Goal: Task Accomplishment & Management: Manage account settings

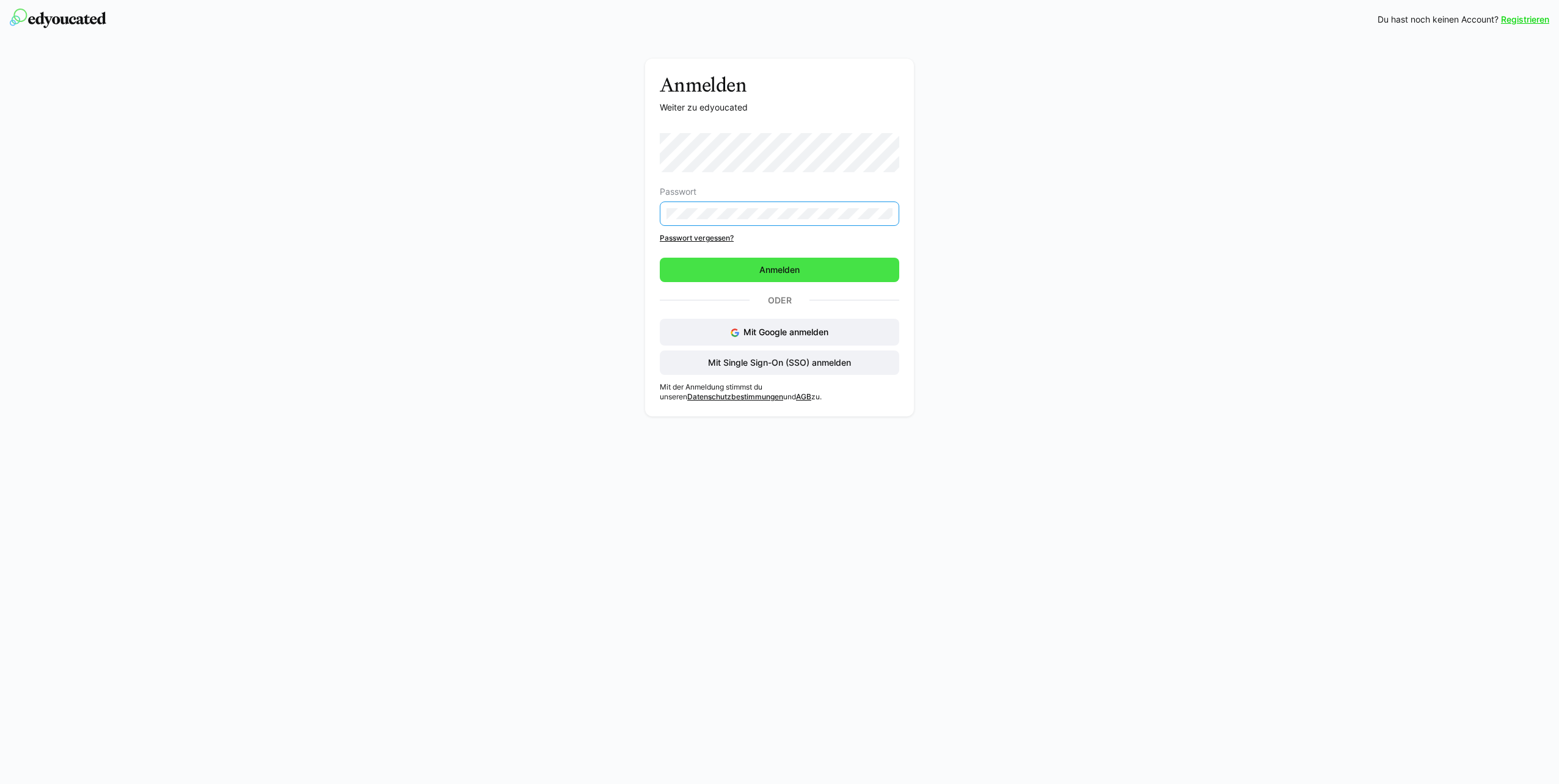
click at [829, 274] on span "Anmelden" at bounding box center [780, 270] width 239 height 24
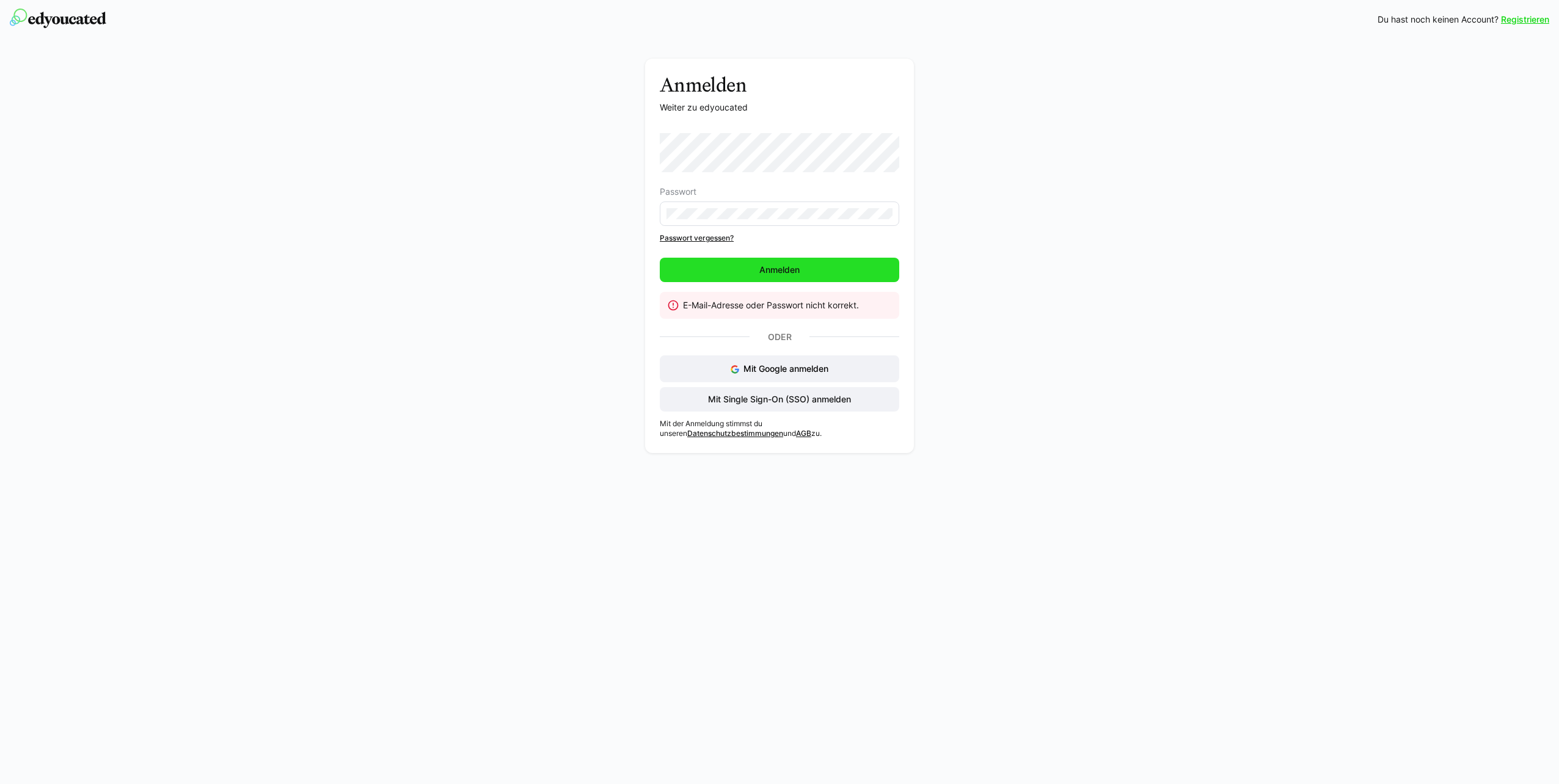
click at [770, 270] on span "Anmelden" at bounding box center [780, 270] width 44 height 12
click at [556, 215] on div "Anmelden Weiter zu edyoucated Passwort Passwort vergessen? Anmelden E-Mail-Adre…" at bounding box center [780, 259] width 688 height 400
click at [774, 266] on span "Anmelden" at bounding box center [780, 270] width 44 height 12
click at [819, 262] on span "Anmelden" at bounding box center [780, 270] width 239 height 24
click at [831, 405] on span "Mit Single Sign-On (SSO) anmelden" at bounding box center [780, 399] width 147 height 12
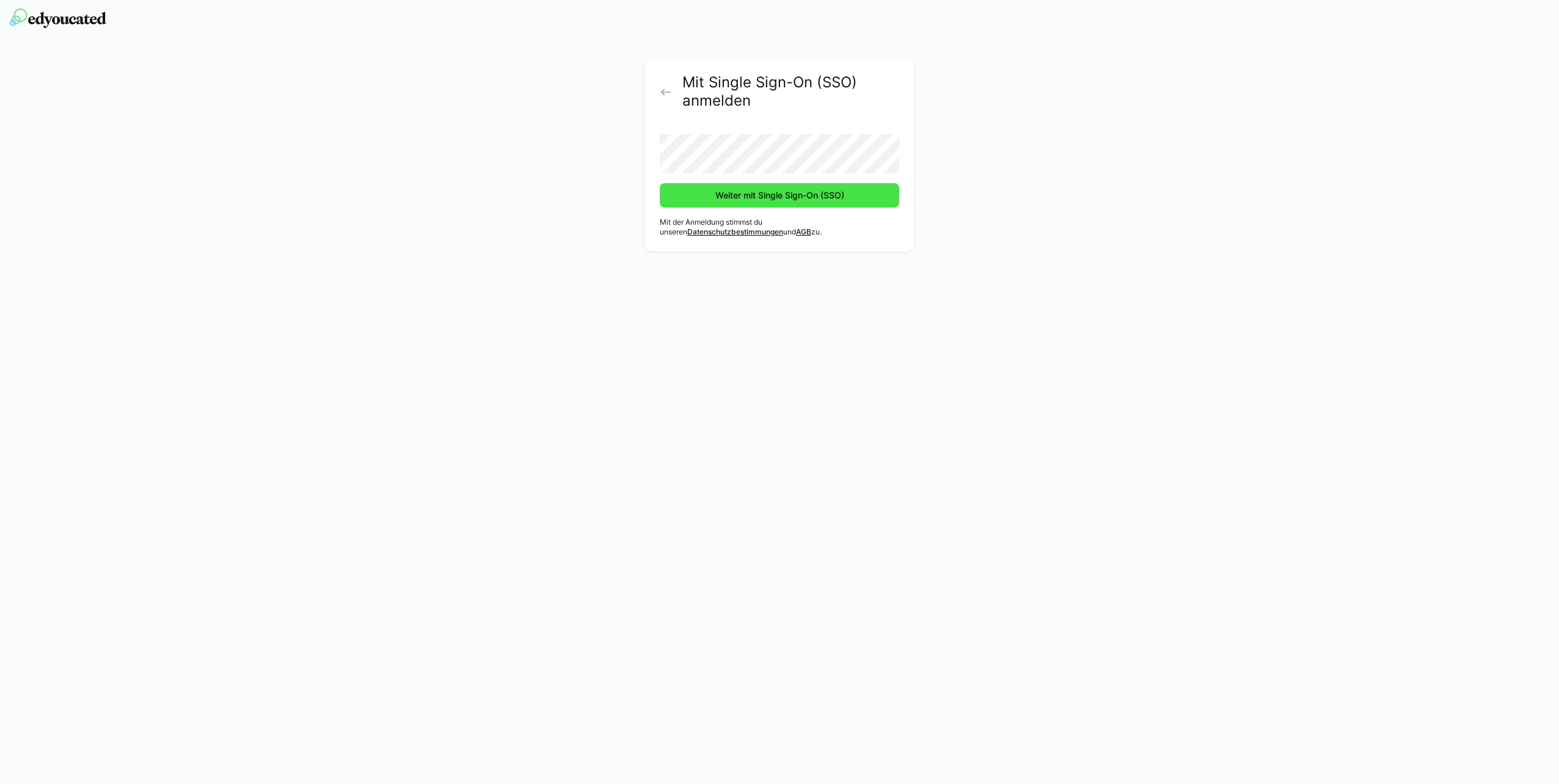
click at [790, 192] on span "Weiter mit Single Sign-On (SSO)" at bounding box center [780, 195] width 132 height 12
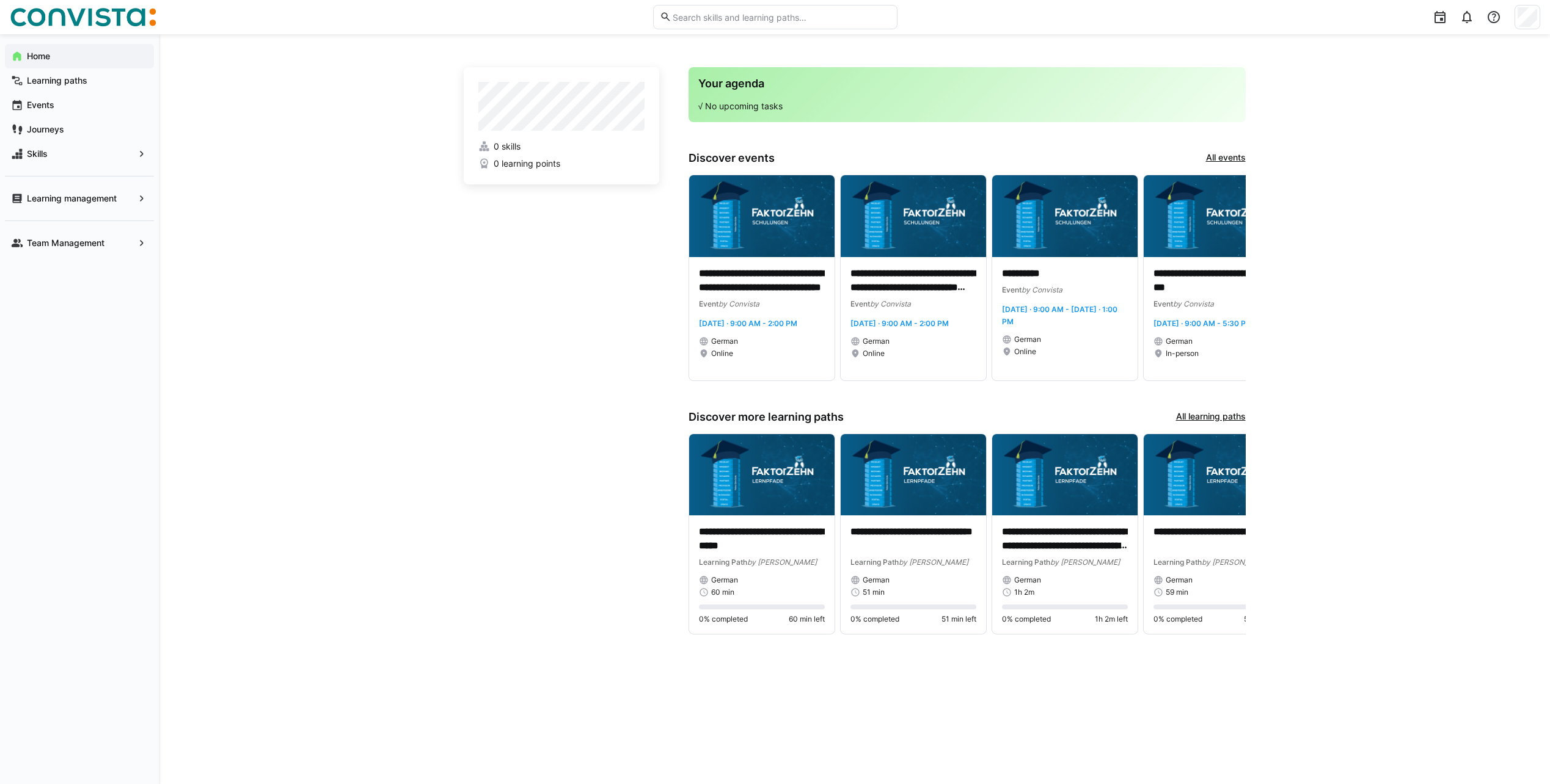
click at [549, 228] on app-home-left "0 skills 0 learning points" at bounding box center [561, 358] width 195 height 583
click at [52, 157] on span "Skills" at bounding box center [79, 153] width 109 height 12
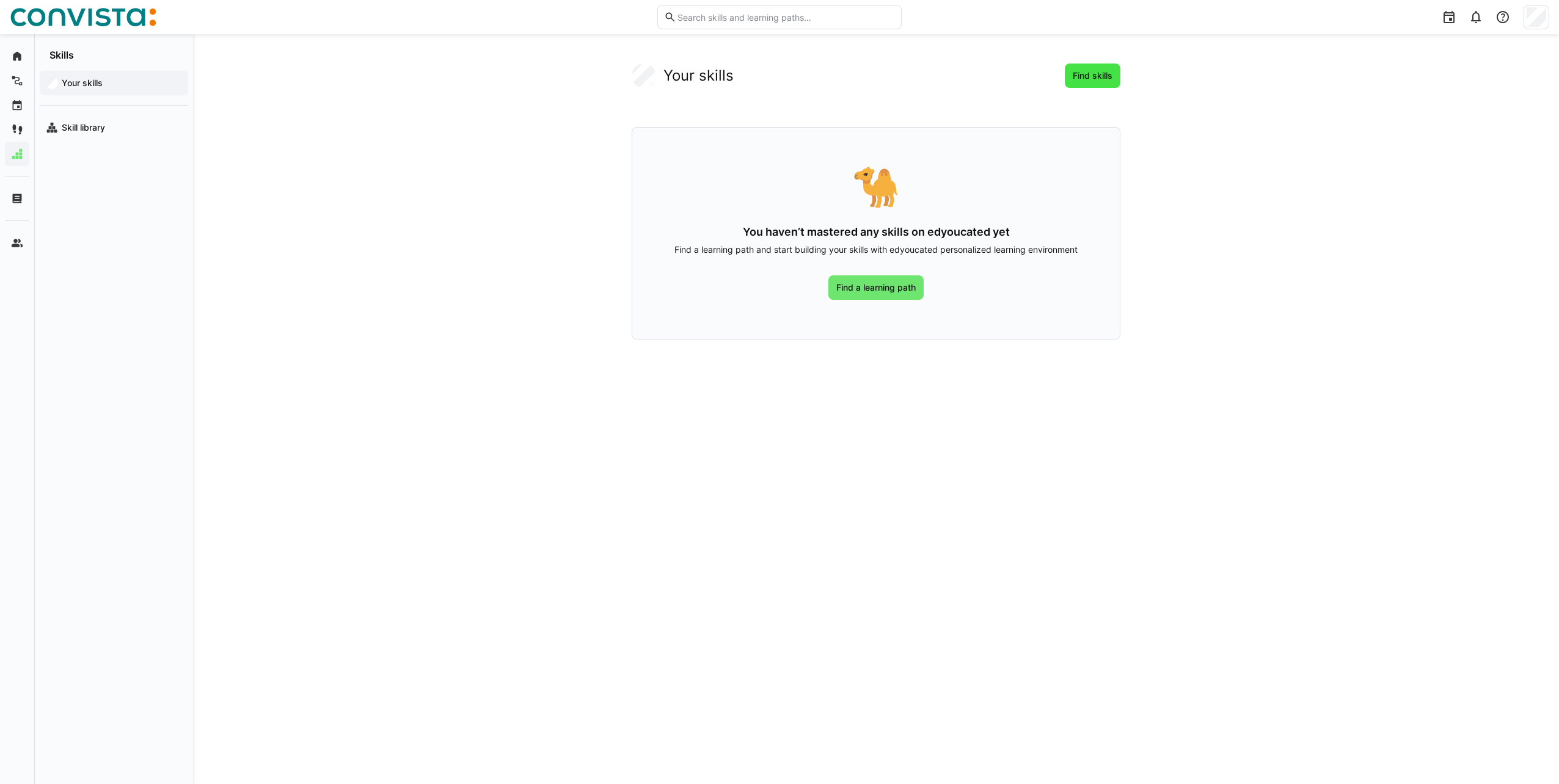
click at [1107, 70] on span "Find skills" at bounding box center [1093, 75] width 44 height 12
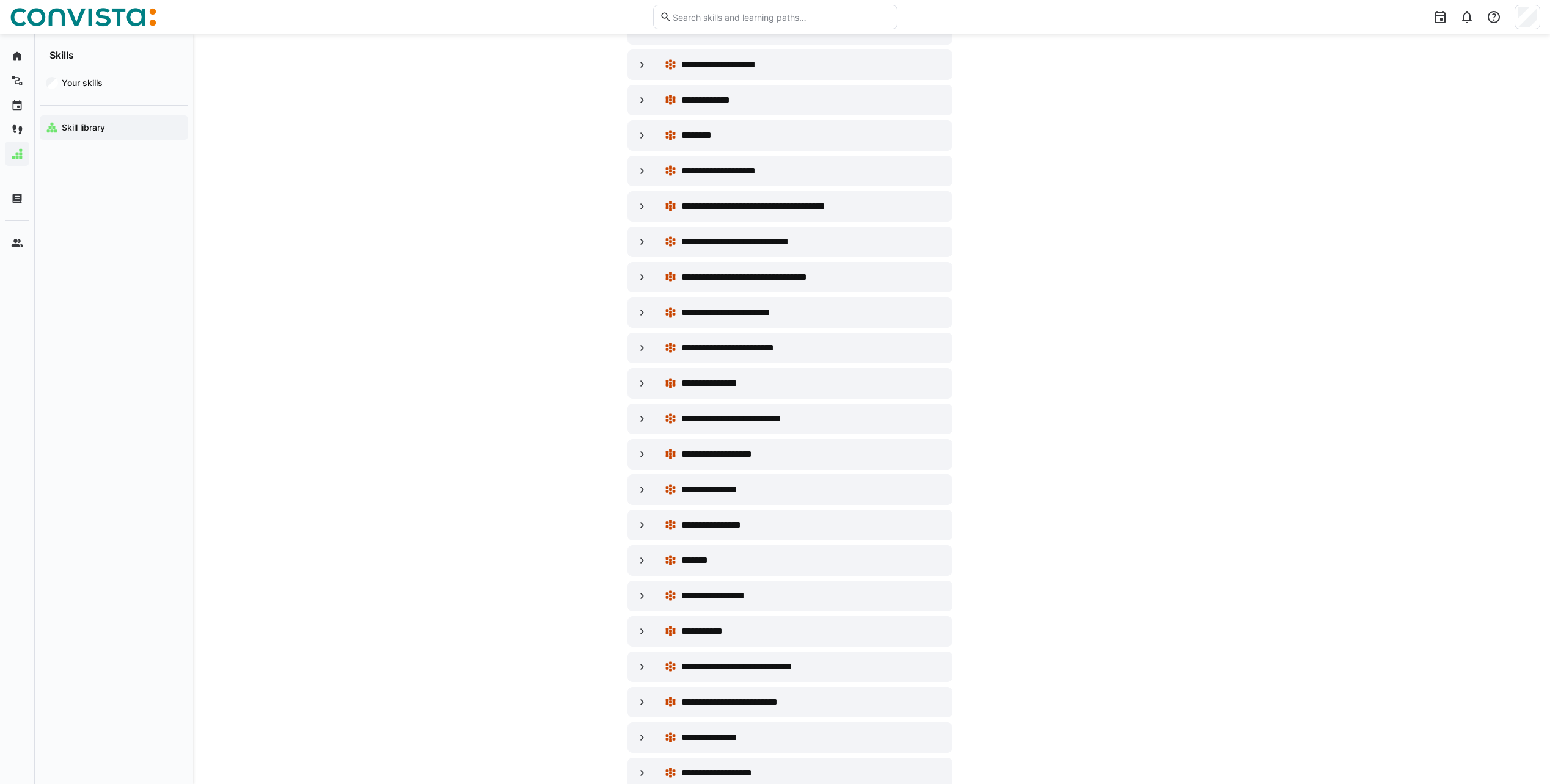
scroll to position [122, 0]
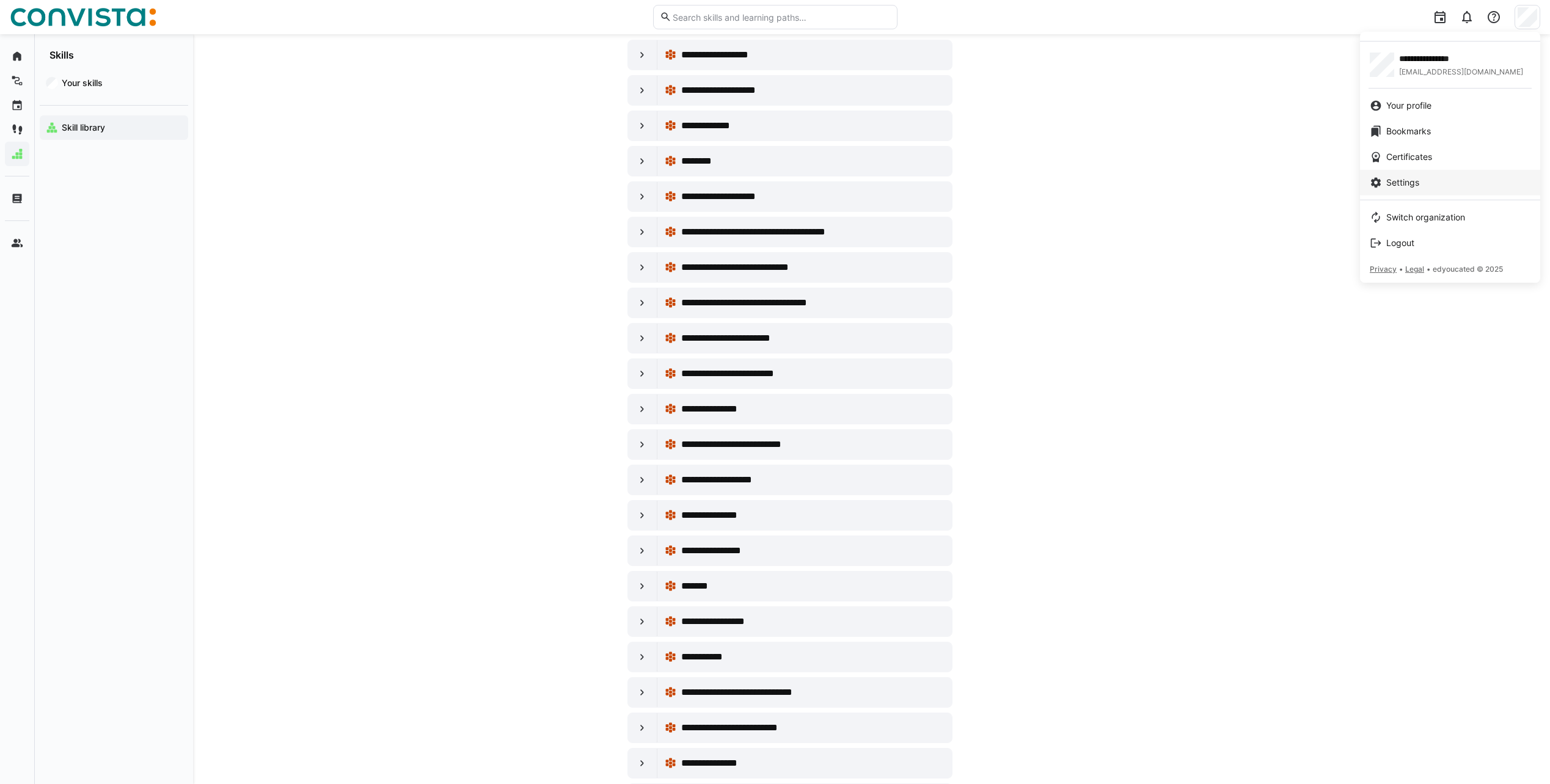
click at [1400, 181] on span "Settings" at bounding box center [1402, 182] width 33 height 12
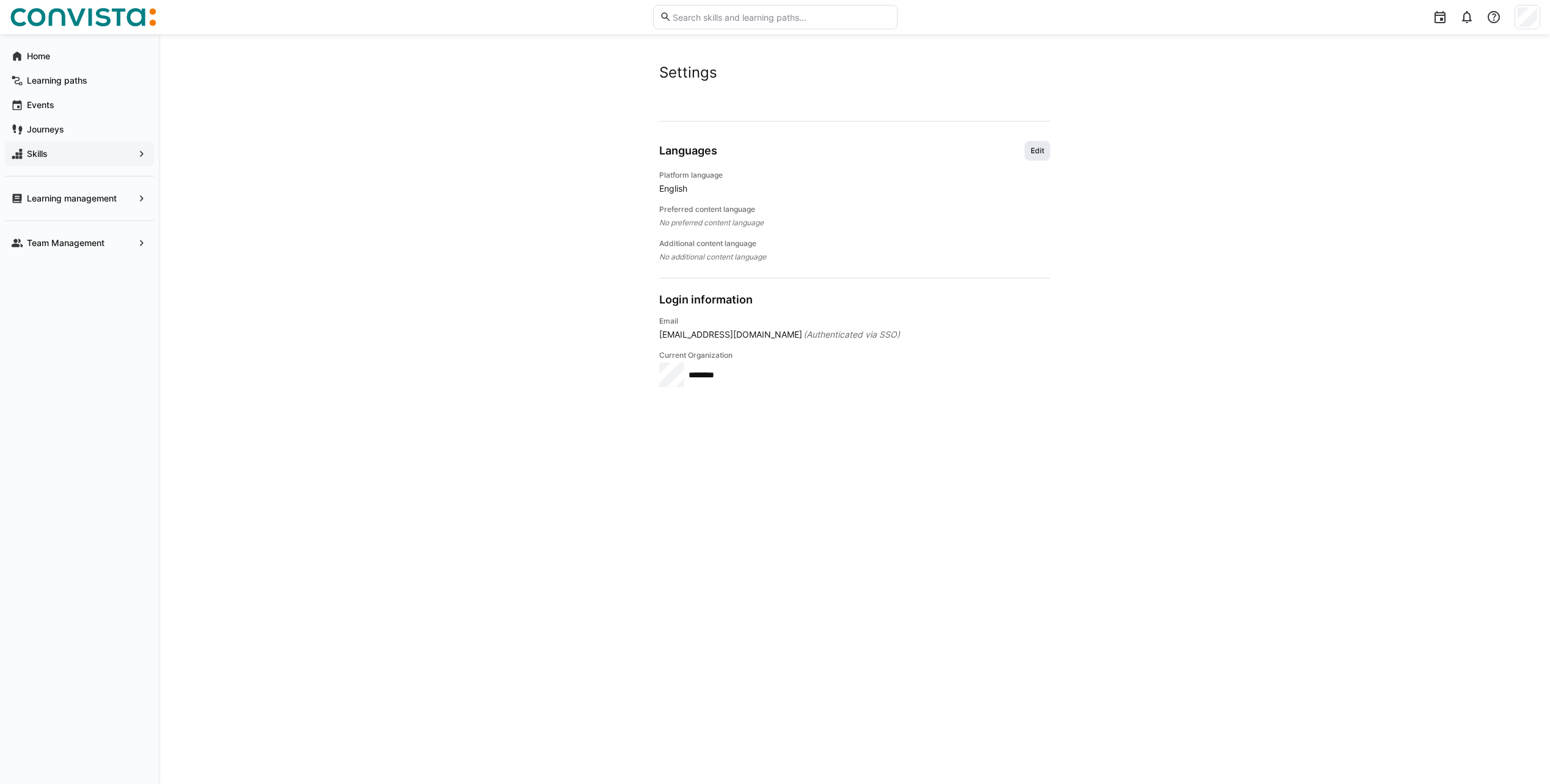
click at [1047, 151] on span "Edit" at bounding box center [1037, 151] width 26 height 19
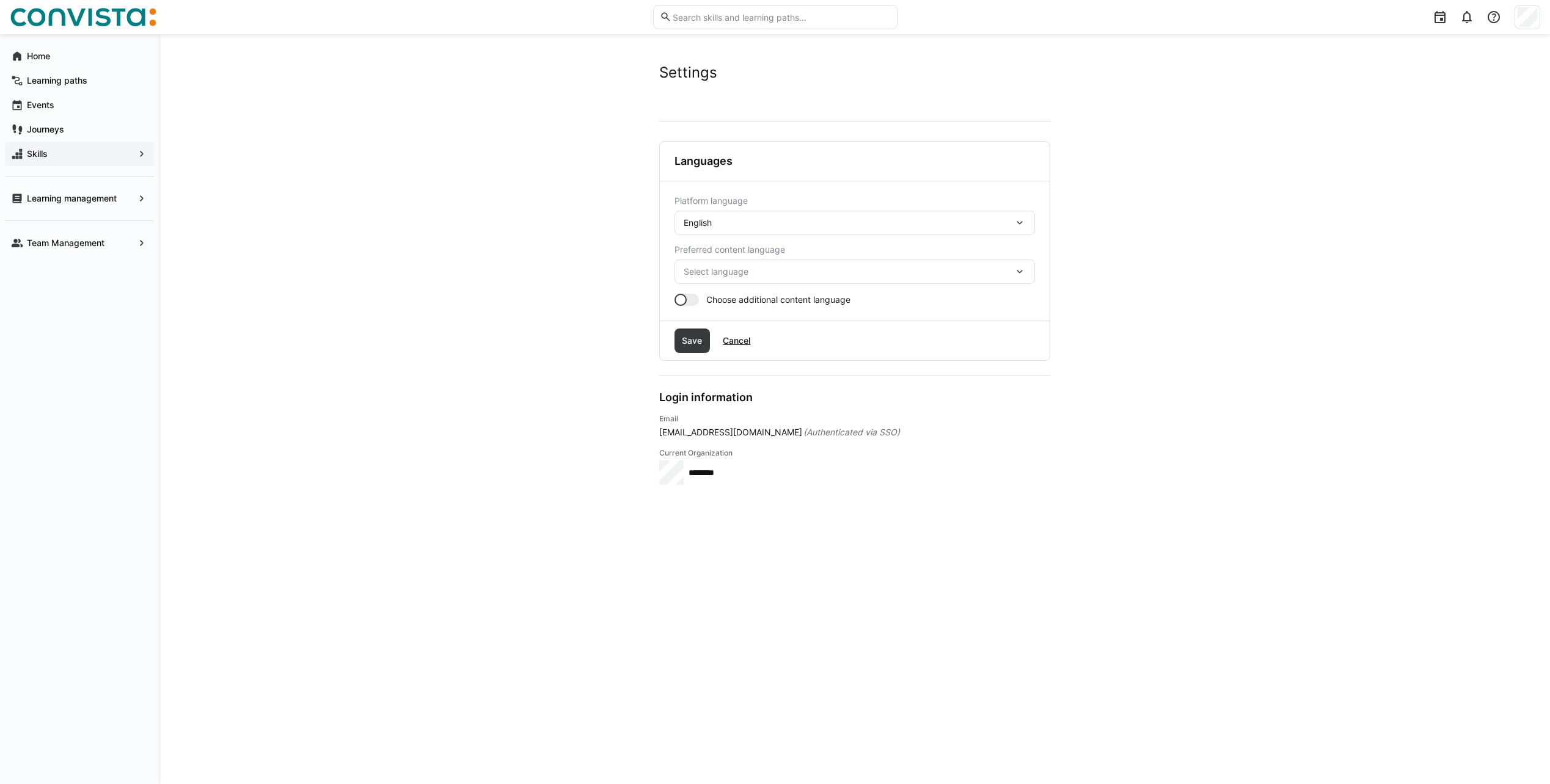
click at [727, 222] on div "English" at bounding box center [848, 223] width 330 height 11
click at [713, 258] on span "German" at bounding box center [699, 255] width 32 height 12
click at [788, 272] on span "Select language" at bounding box center [848, 271] width 330 height 12
click at [727, 299] on div "German" at bounding box center [855, 304] width 341 height 12
click at [681, 304] on div at bounding box center [680, 300] width 12 height 12
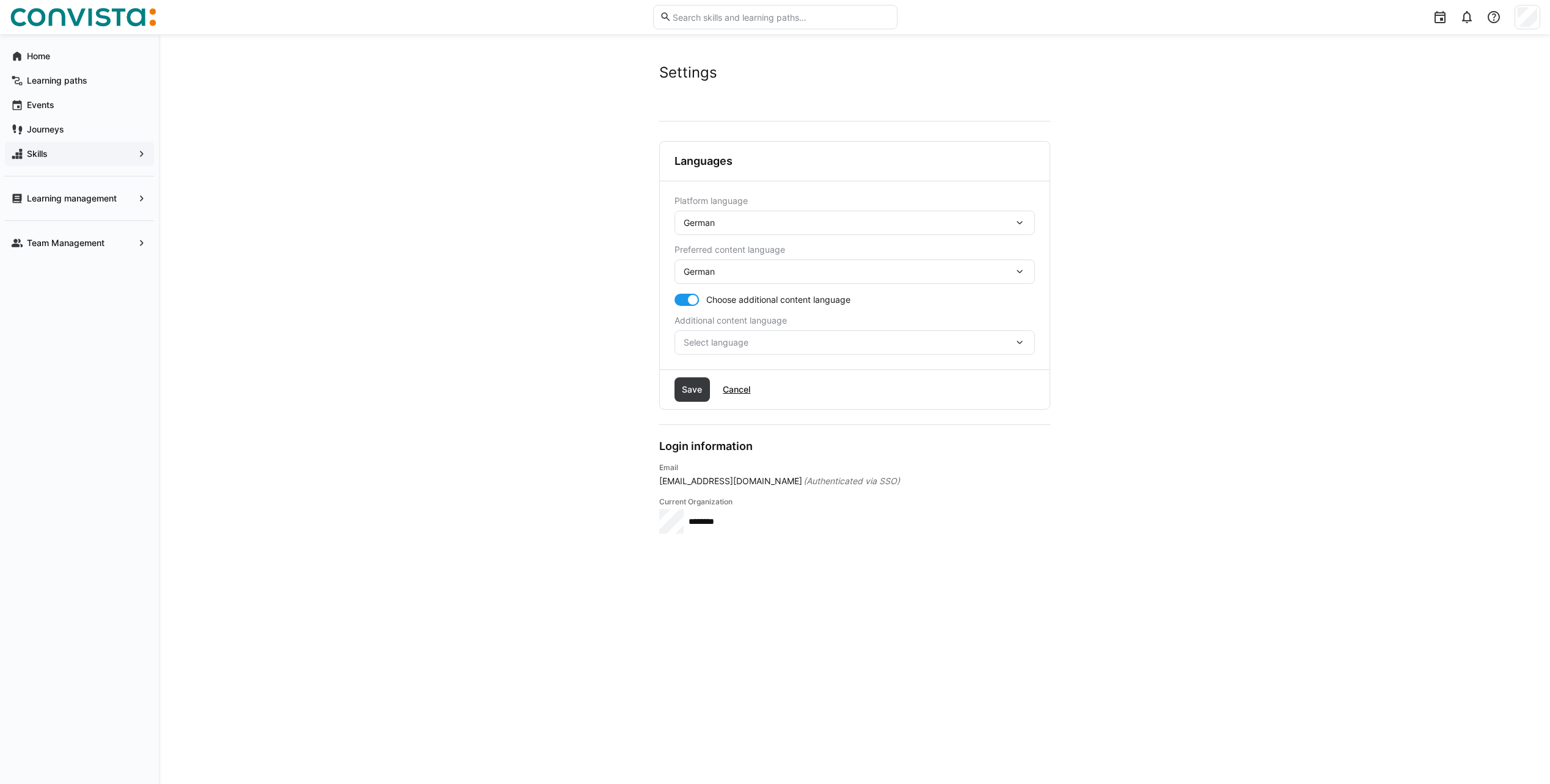
click at [766, 347] on span "Select language" at bounding box center [848, 342] width 330 height 12
click at [708, 397] on span "English" at bounding box center [698, 400] width 28 height 12
click at [689, 384] on span "Save" at bounding box center [691, 389] width 23 height 12
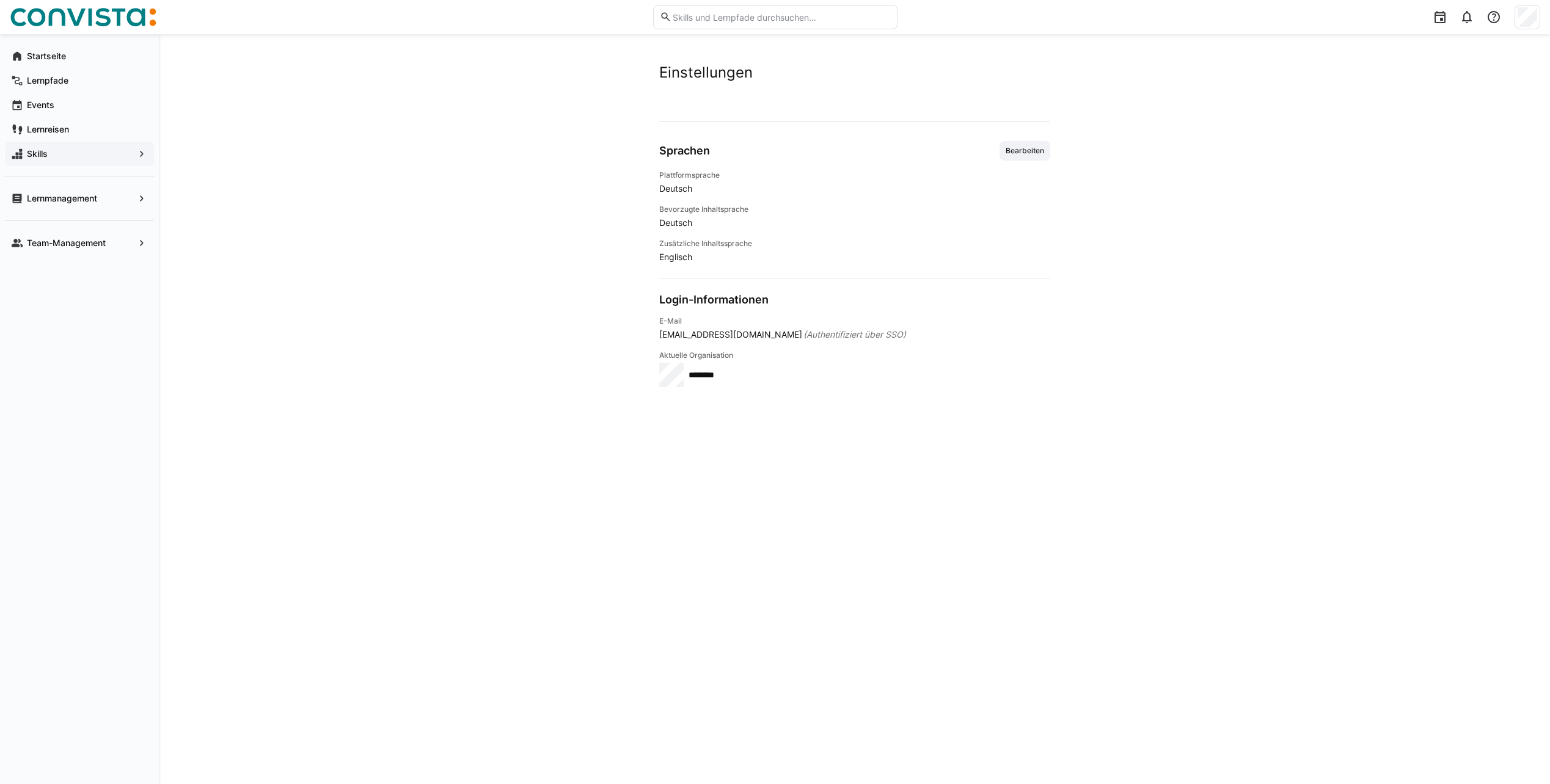
click at [0, 0] on app-navigation-label "Skills" at bounding box center [0, 0] width 0 height 0
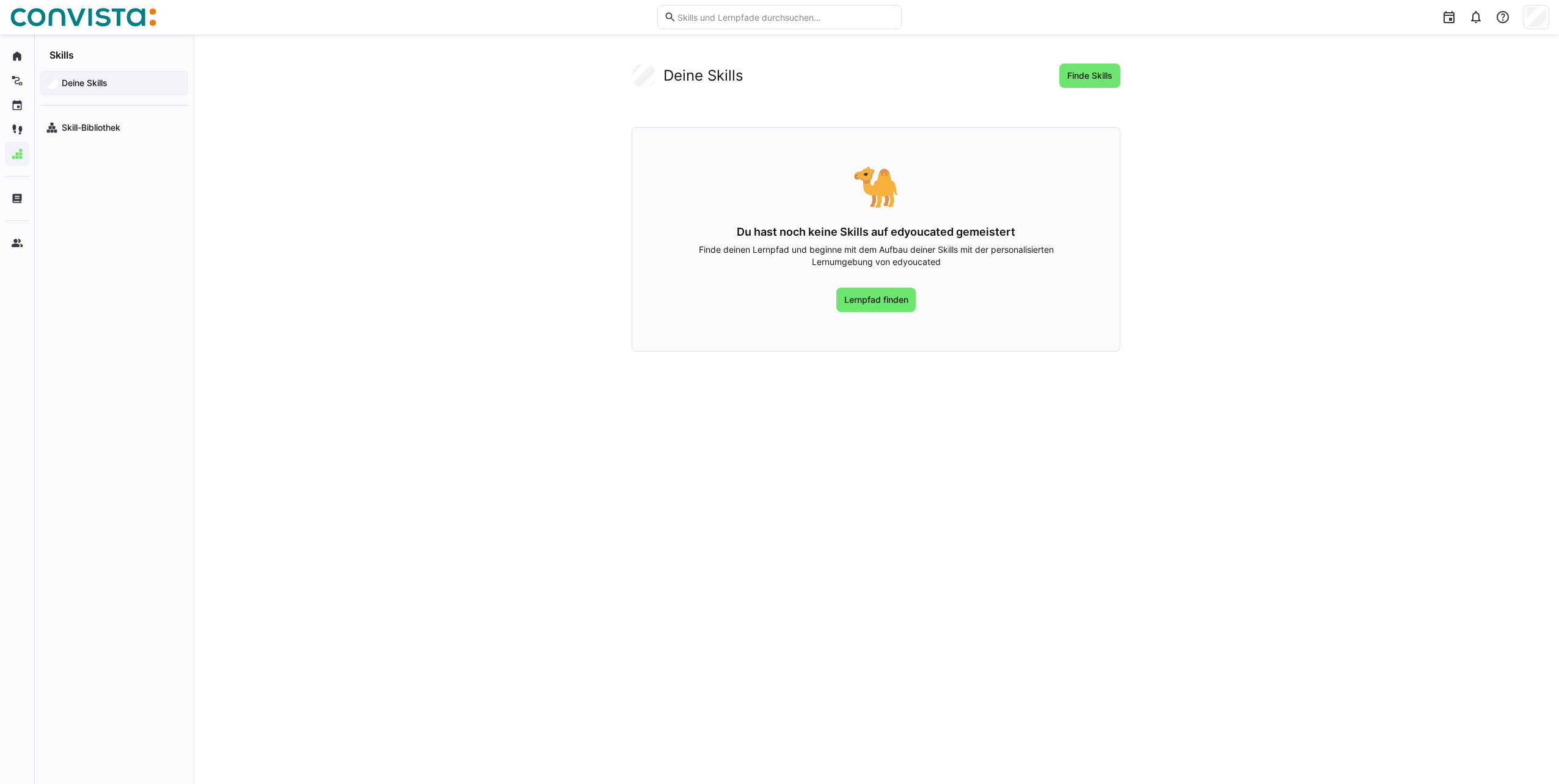
click at [1550, 22] on header at bounding box center [780, 17] width 1559 height 34
click at [1463, 54] on span "**********" at bounding box center [1467, 58] width 119 height 12
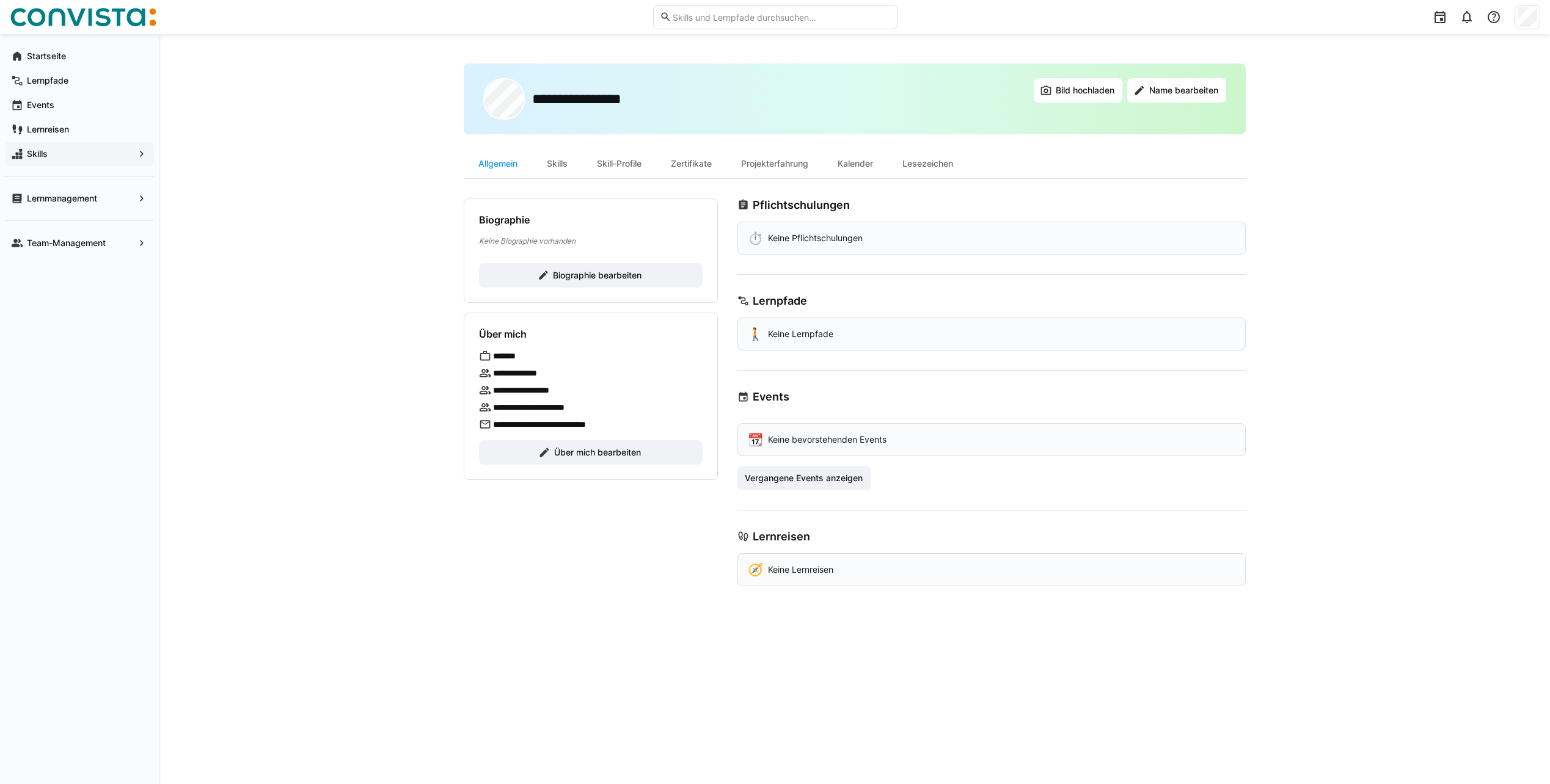
click at [527, 409] on p "**********" at bounding box center [545, 407] width 106 height 12
click at [484, 405] on eds-icon at bounding box center [485, 407] width 12 height 12
click at [852, 432] on div "📆 Keine bevorstehenden Events" at bounding box center [991, 439] width 508 height 33
click at [770, 337] on p "Keine Lernpfade" at bounding box center [800, 333] width 65 height 12
click at [78, 249] on div "Team-Management" at bounding box center [79, 243] width 149 height 24
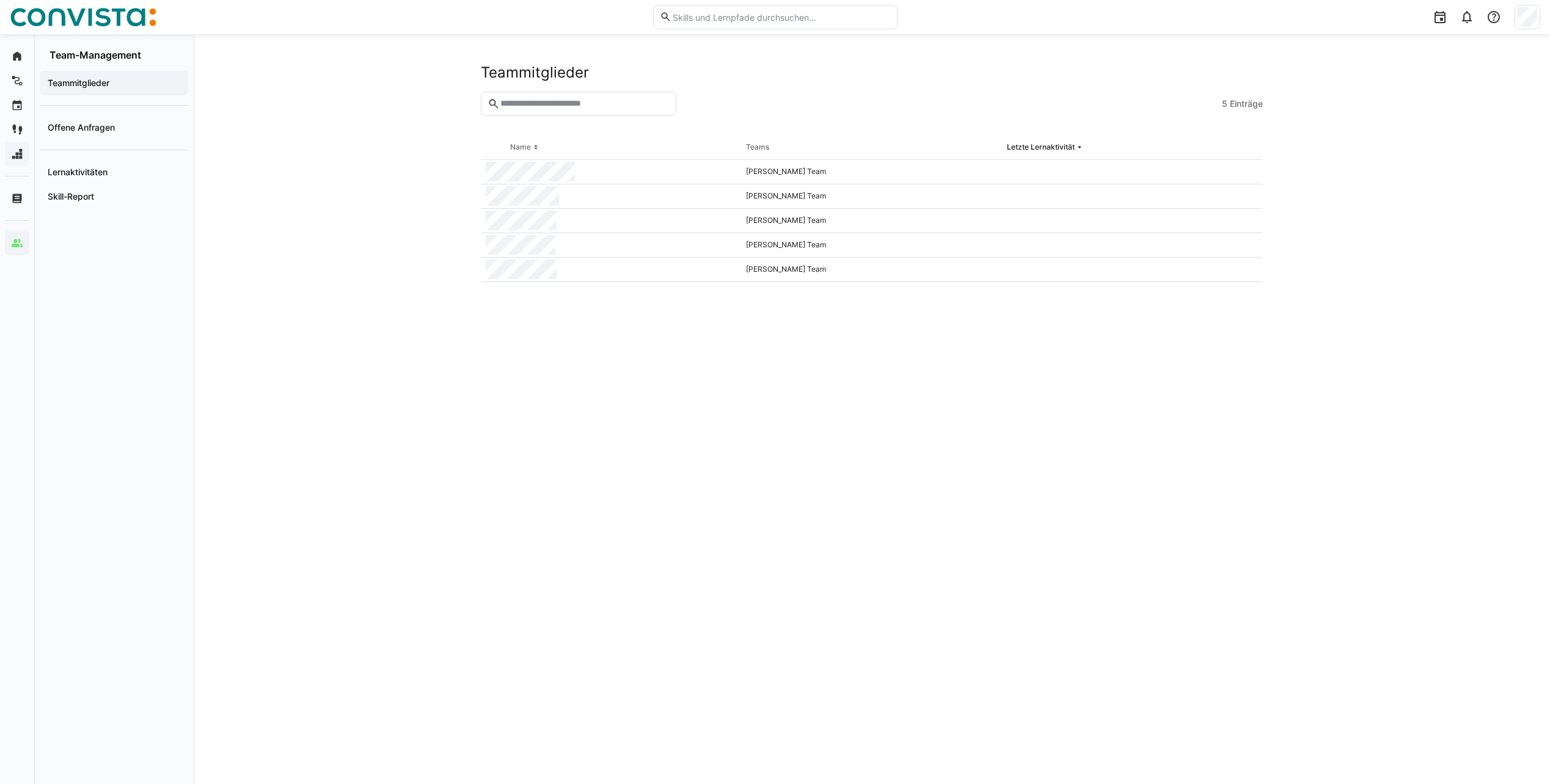
click at [358, 336] on div "Teammitglieder 5 Einträge Name Teams Letzte Lernaktivität [PERSON_NAME] Team [P…" at bounding box center [872, 409] width 1357 height 750
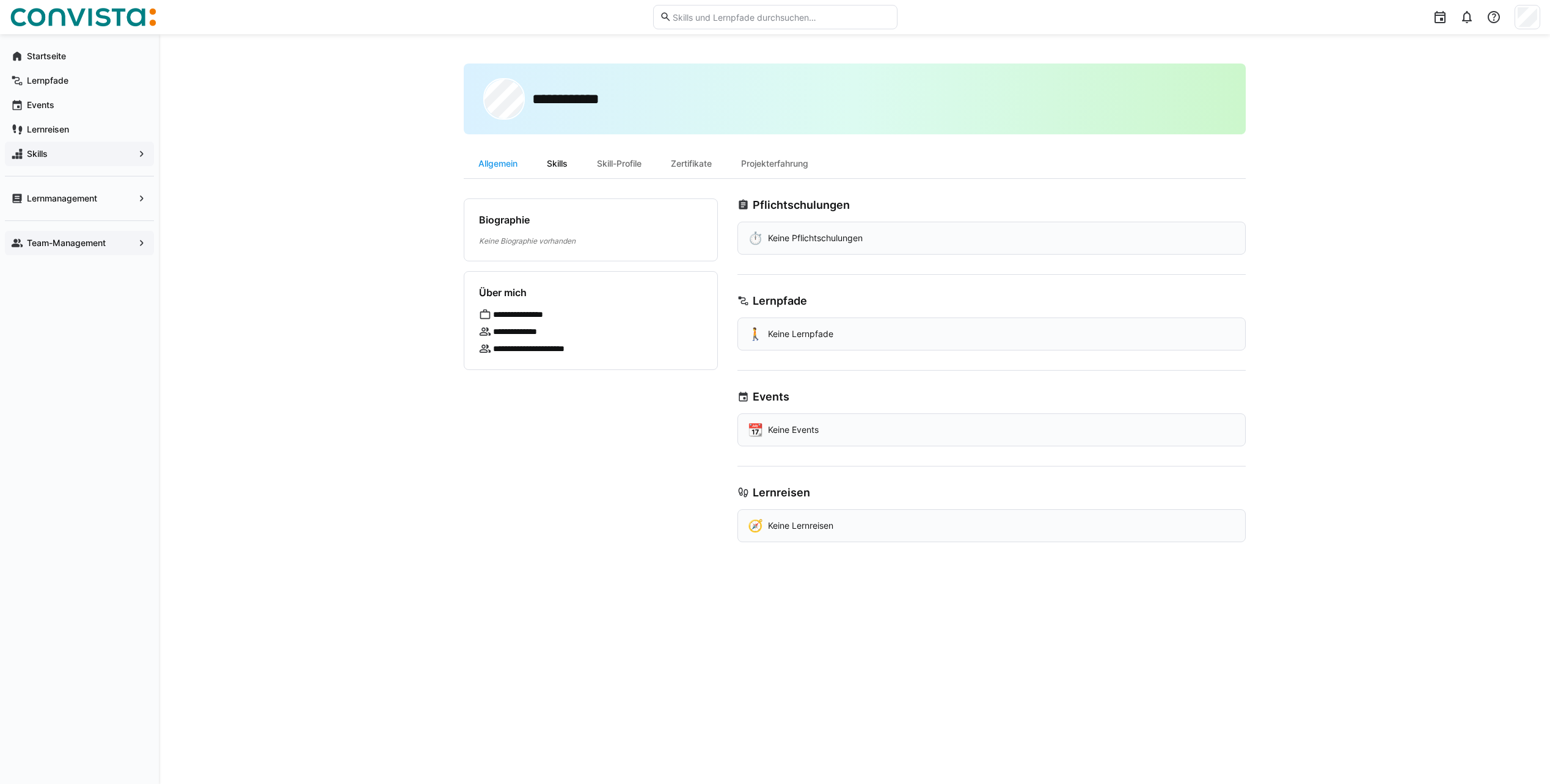
click at [562, 169] on div "Skills" at bounding box center [557, 164] width 50 height 29
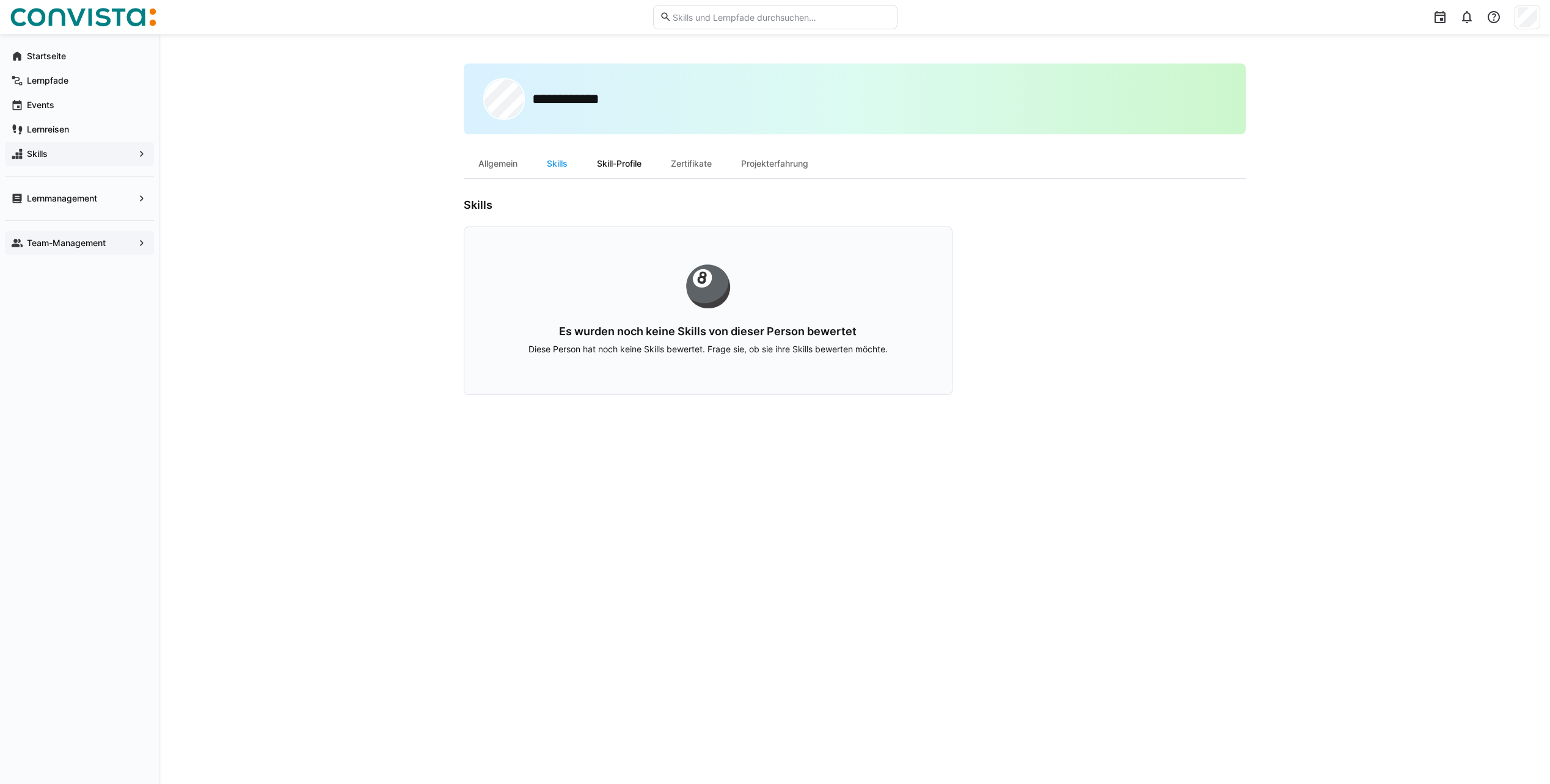
click at [615, 169] on div "Skill-Profile" at bounding box center [620, 164] width 74 height 29
click at [695, 166] on div "Zertifikate" at bounding box center [691, 164] width 70 height 29
click at [756, 168] on div "Projekterfahrung" at bounding box center [774, 164] width 96 height 29
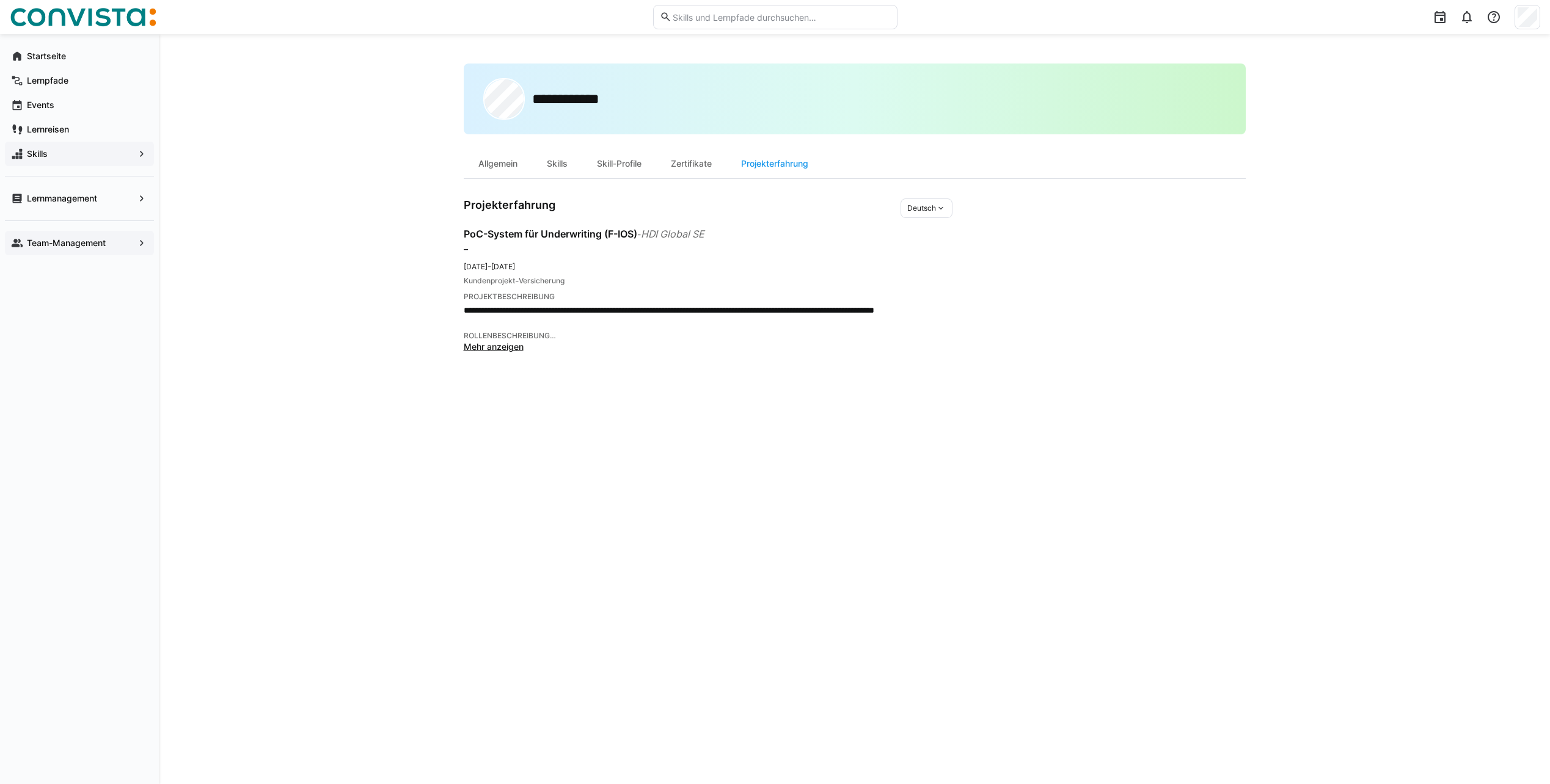
click at [372, 354] on div "**********" at bounding box center [855, 409] width 1391 height 750
click at [0, 0] on app-navigation-label "Team-Management" at bounding box center [0, 0] width 0 height 0
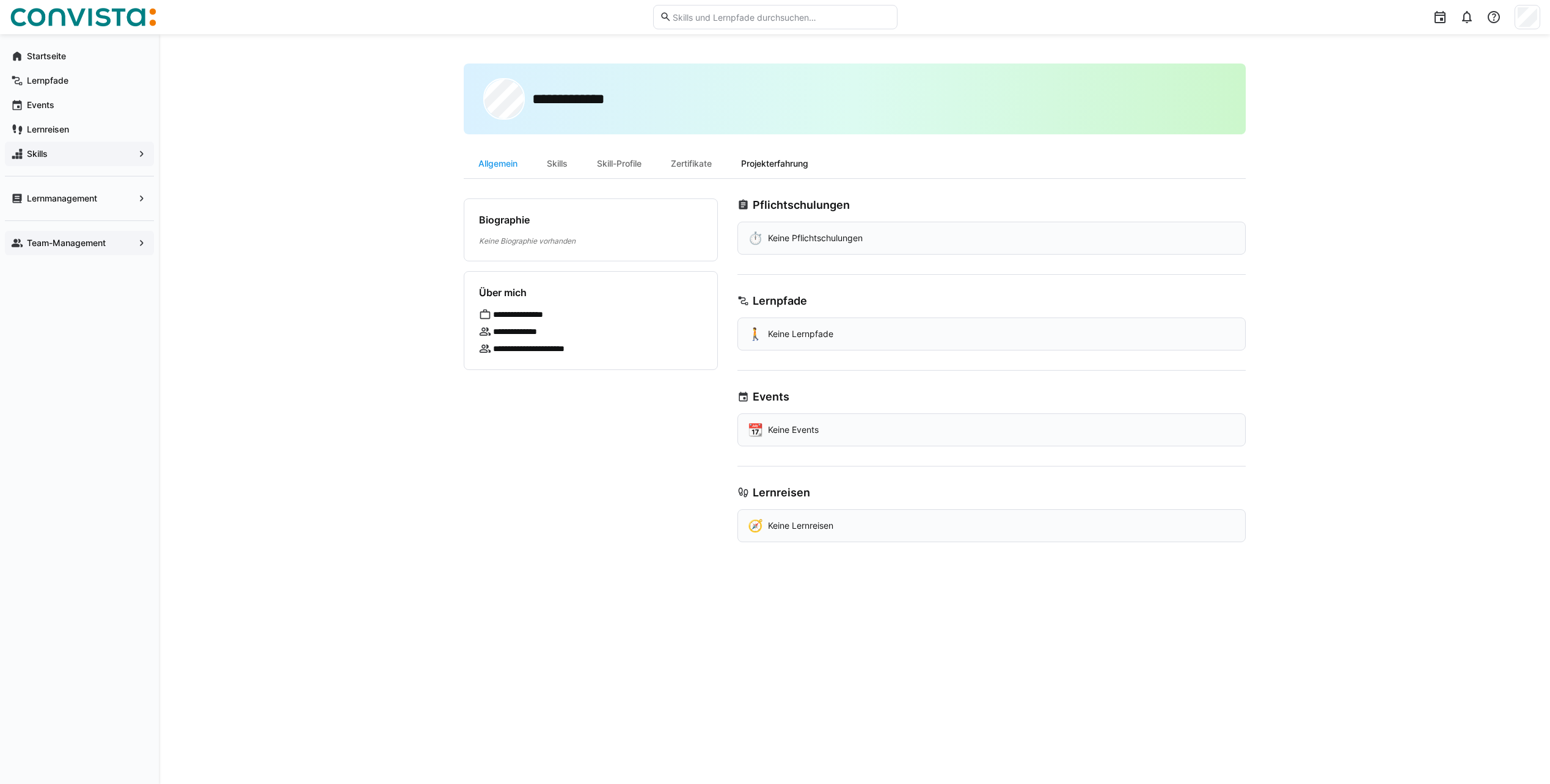
click at [791, 166] on div "Projekterfahrung" at bounding box center [774, 164] width 96 height 29
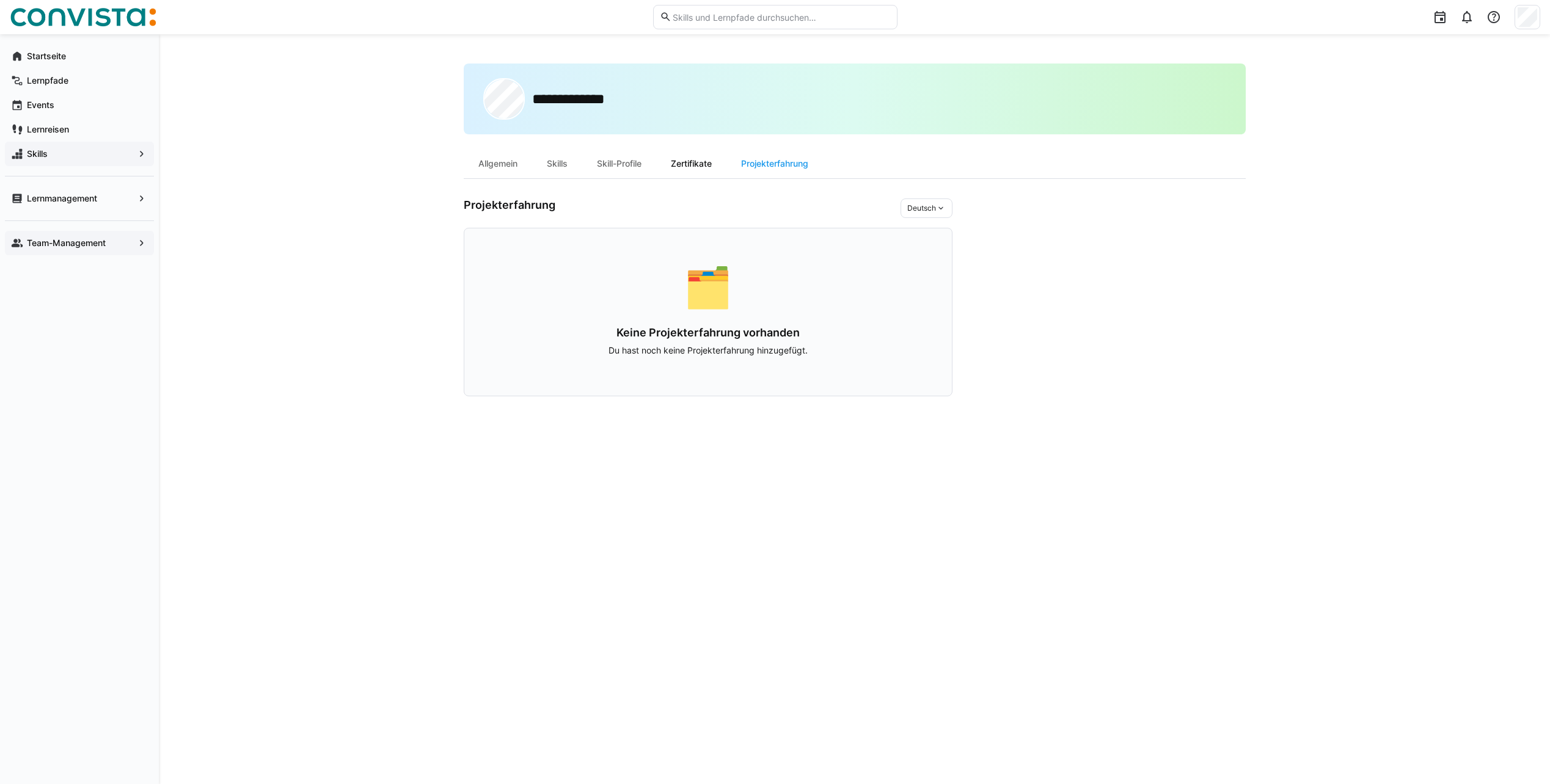
click at [683, 166] on div "Zertifikate" at bounding box center [691, 164] width 70 height 29
click at [633, 165] on div "Skill-Profile" at bounding box center [620, 164] width 74 height 29
click at [550, 165] on div "Skills" at bounding box center [557, 164] width 50 height 29
click at [504, 170] on div "Allgemein" at bounding box center [498, 164] width 69 height 29
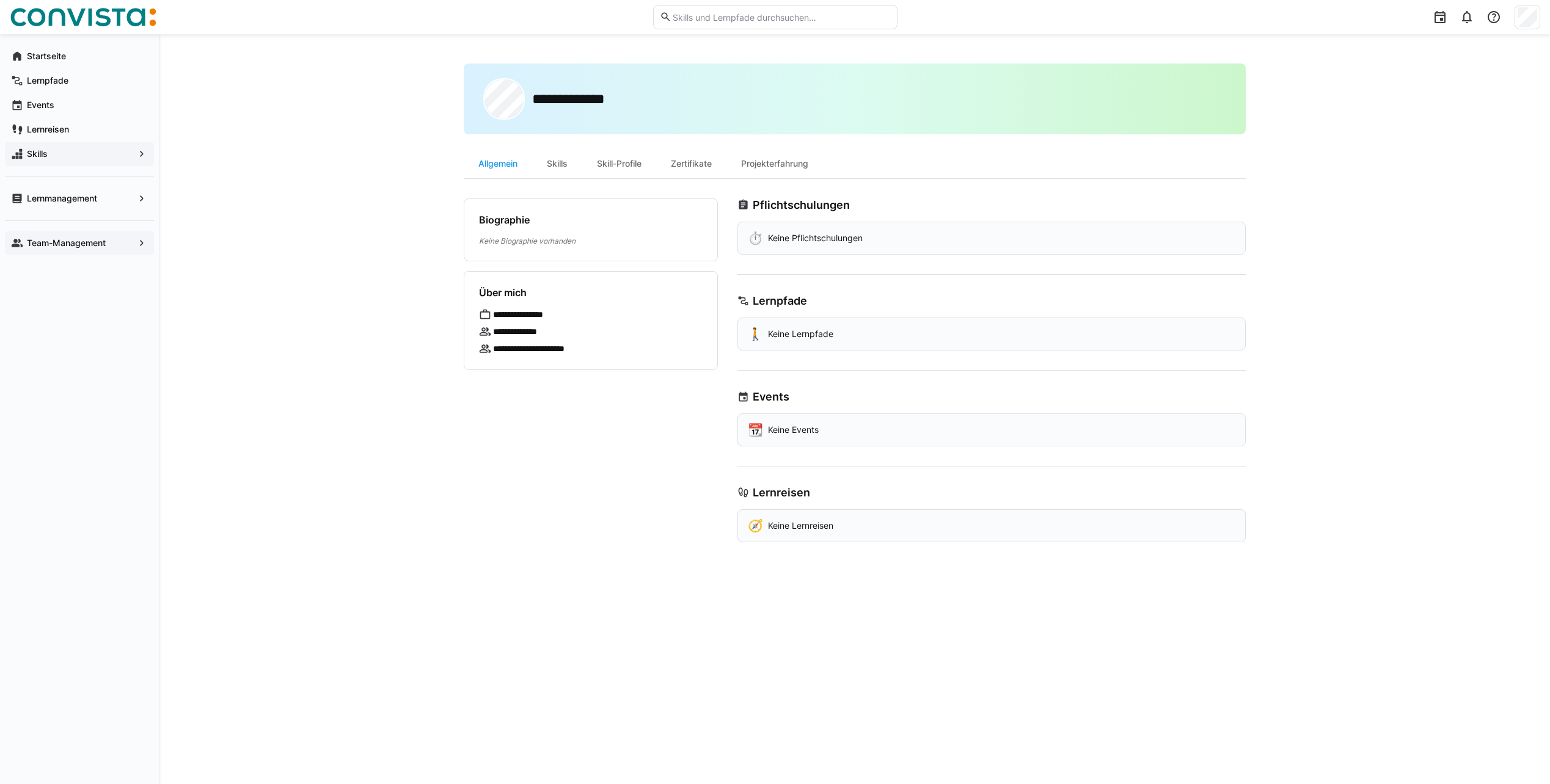
click at [0, 0] on app-navigation-label "Team-Management" at bounding box center [0, 0] width 0 height 0
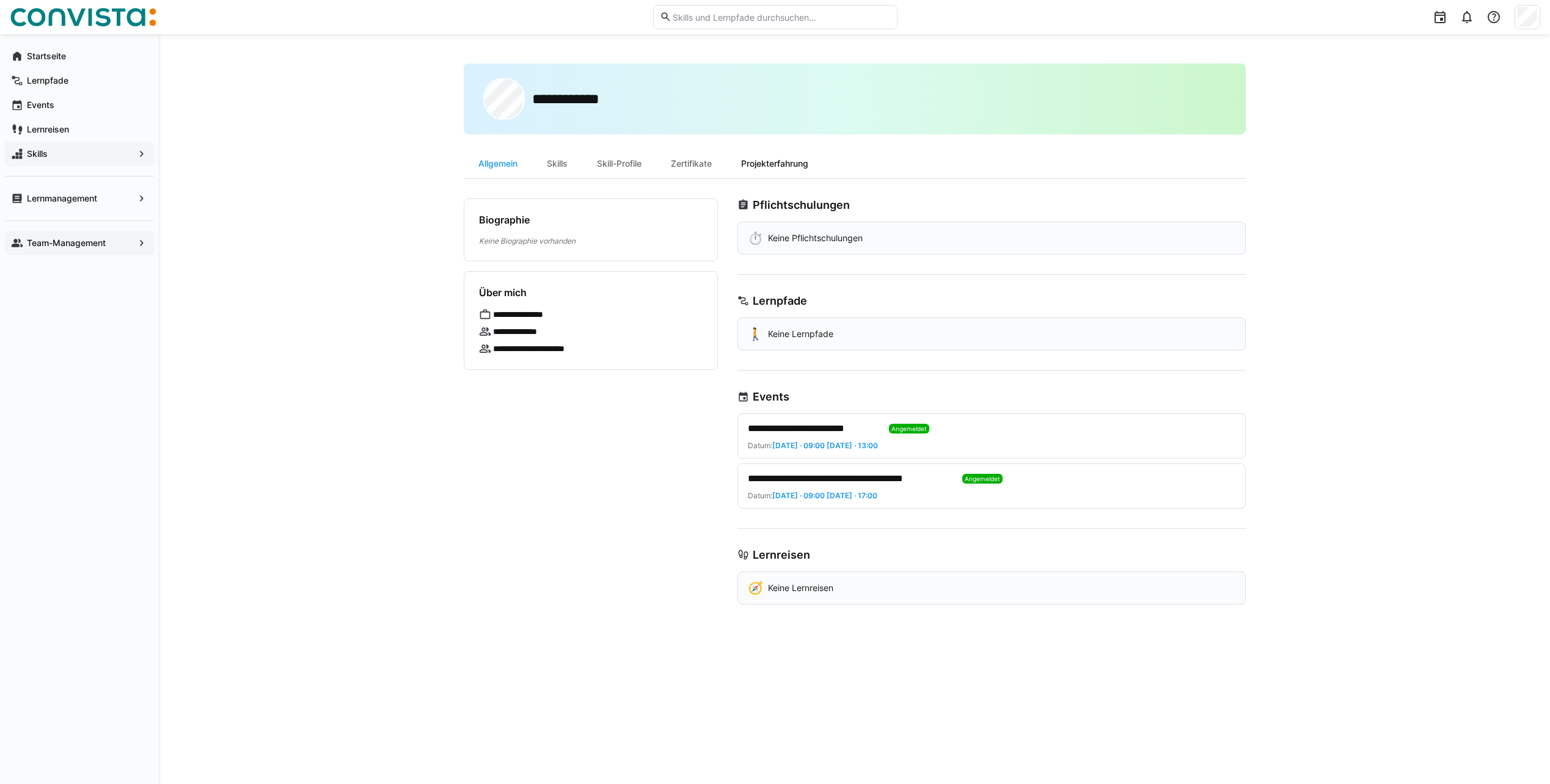
click at [809, 174] on div "Projekterfahrung" at bounding box center [774, 164] width 96 height 29
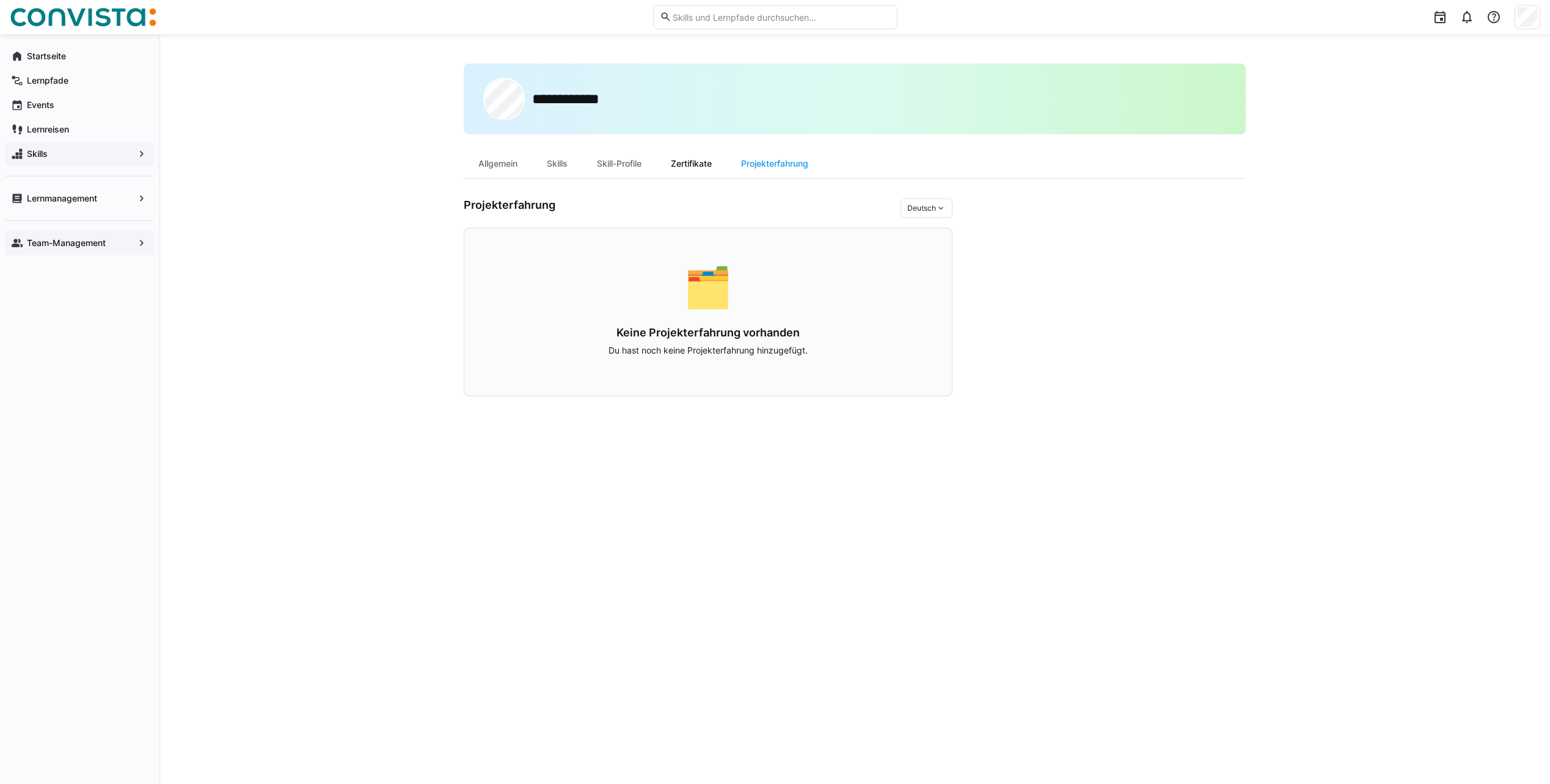
click at [673, 169] on div "Zertifikate" at bounding box center [691, 164] width 70 height 29
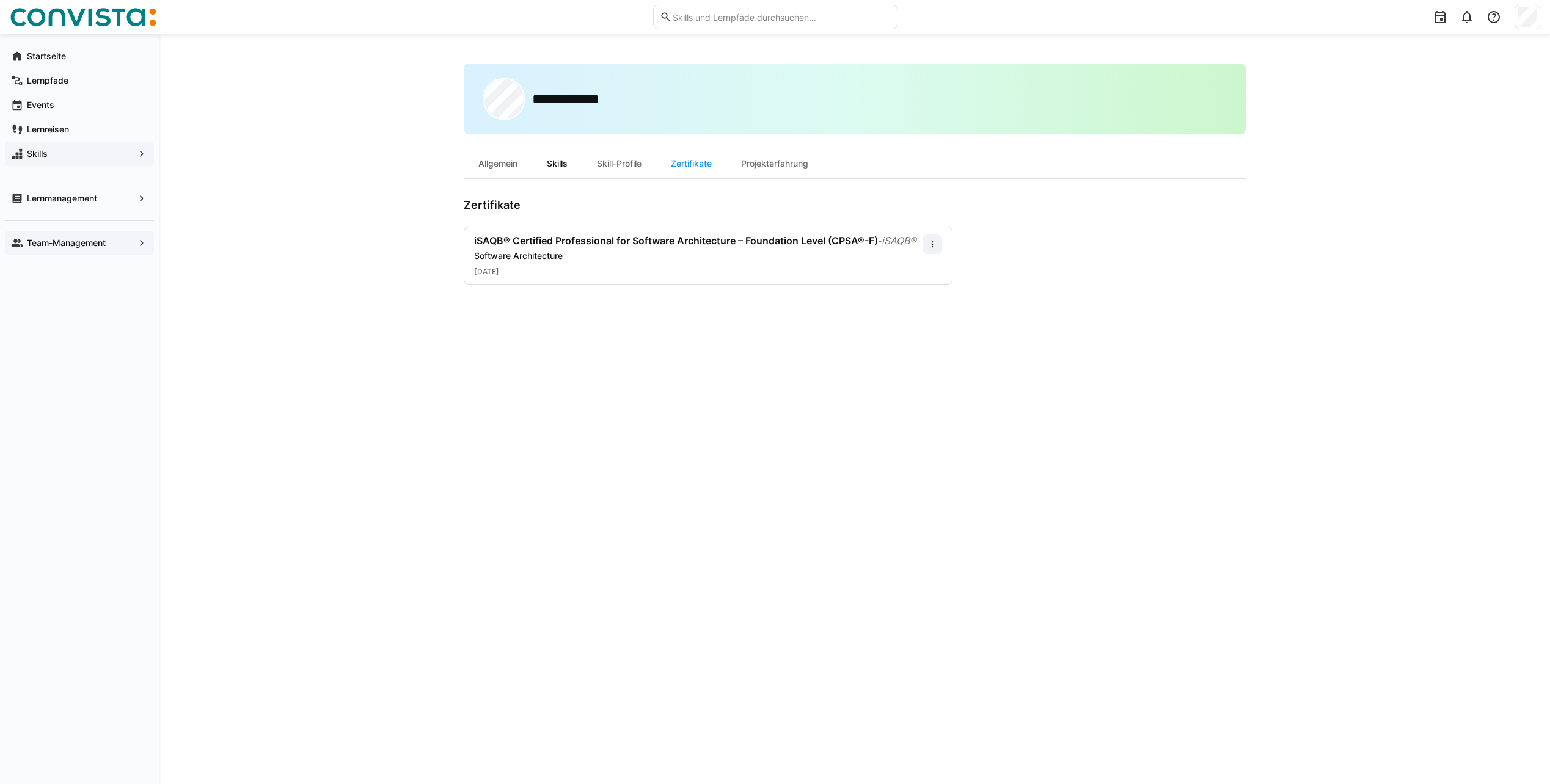
click at [552, 165] on div "Skills" at bounding box center [557, 164] width 50 height 29
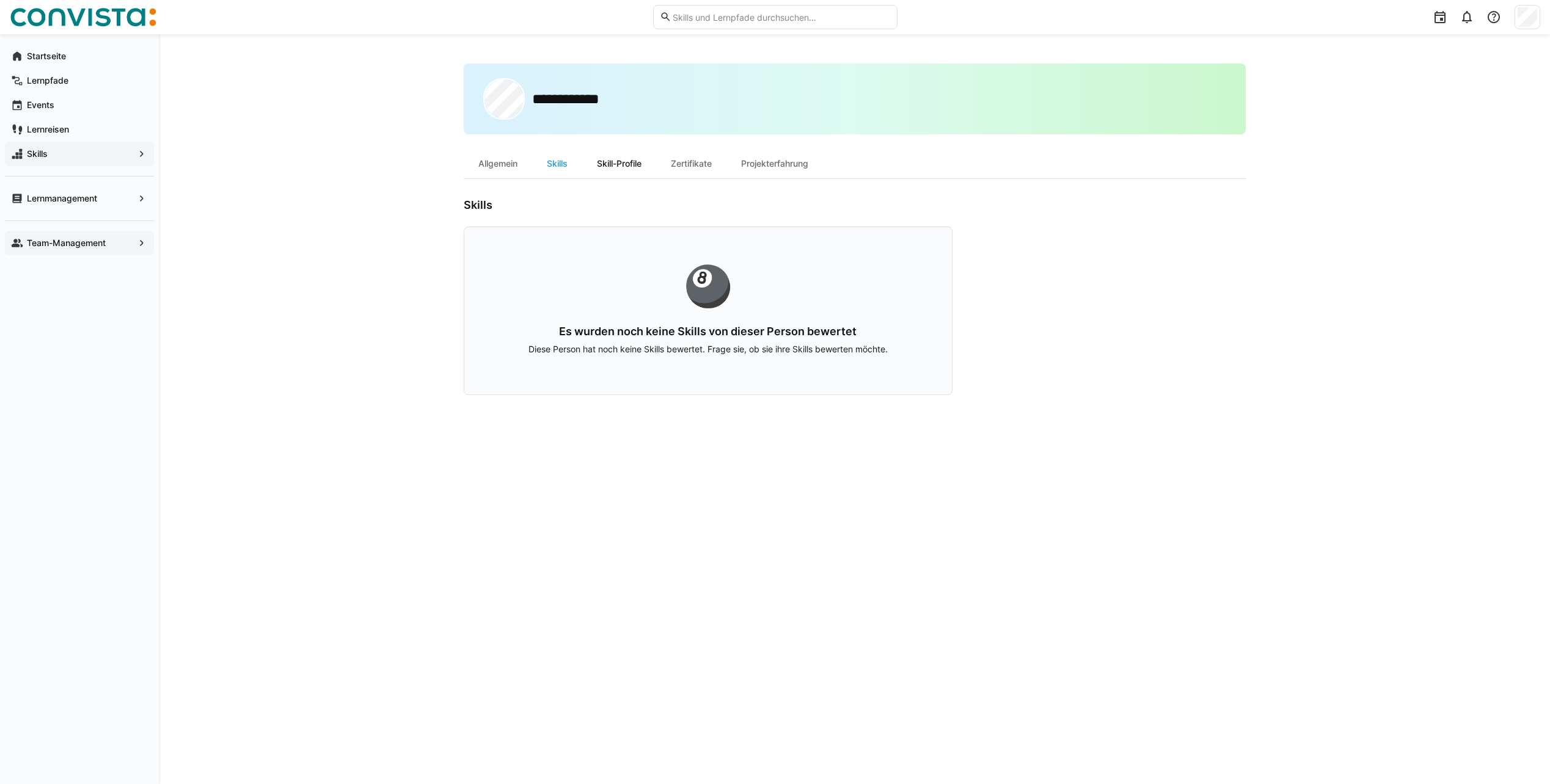
click at [625, 161] on div "Skill-Profile" at bounding box center [620, 164] width 74 height 29
click at [773, 166] on div "Projekterfahrung" at bounding box center [774, 164] width 96 height 29
click at [677, 167] on div "Zertifikate" at bounding box center [691, 164] width 70 height 29
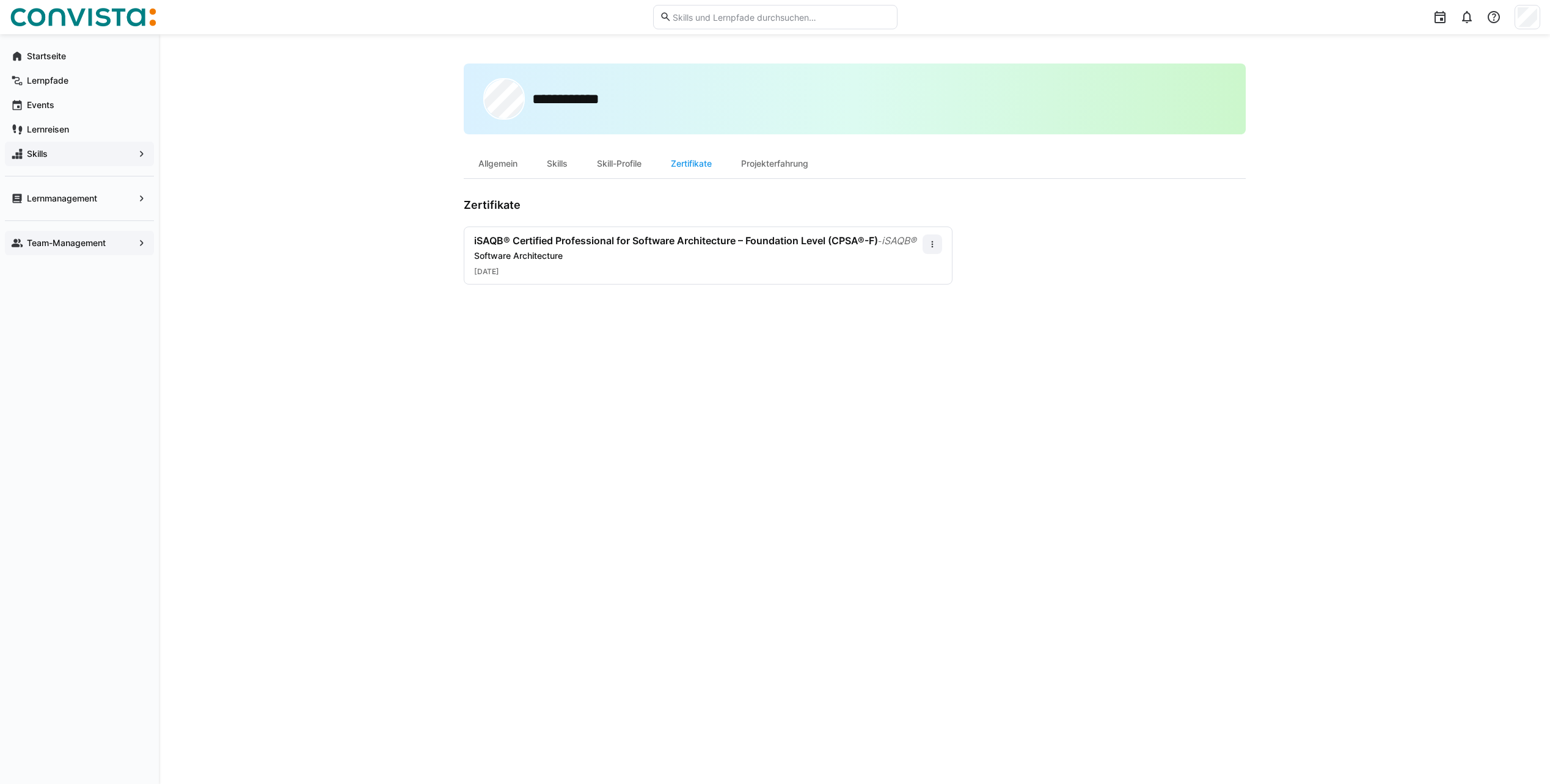
drag, startPoint x: 573, startPoint y: 304, endPoint x: 439, endPoint y: 433, distance: 186.0
click at [439, 433] on div "**********" at bounding box center [855, 409] width 1391 height 750
click at [0, 0] on app-navigation-label "Lernreisen" at bounding box center [0, 0] width 0 height 0
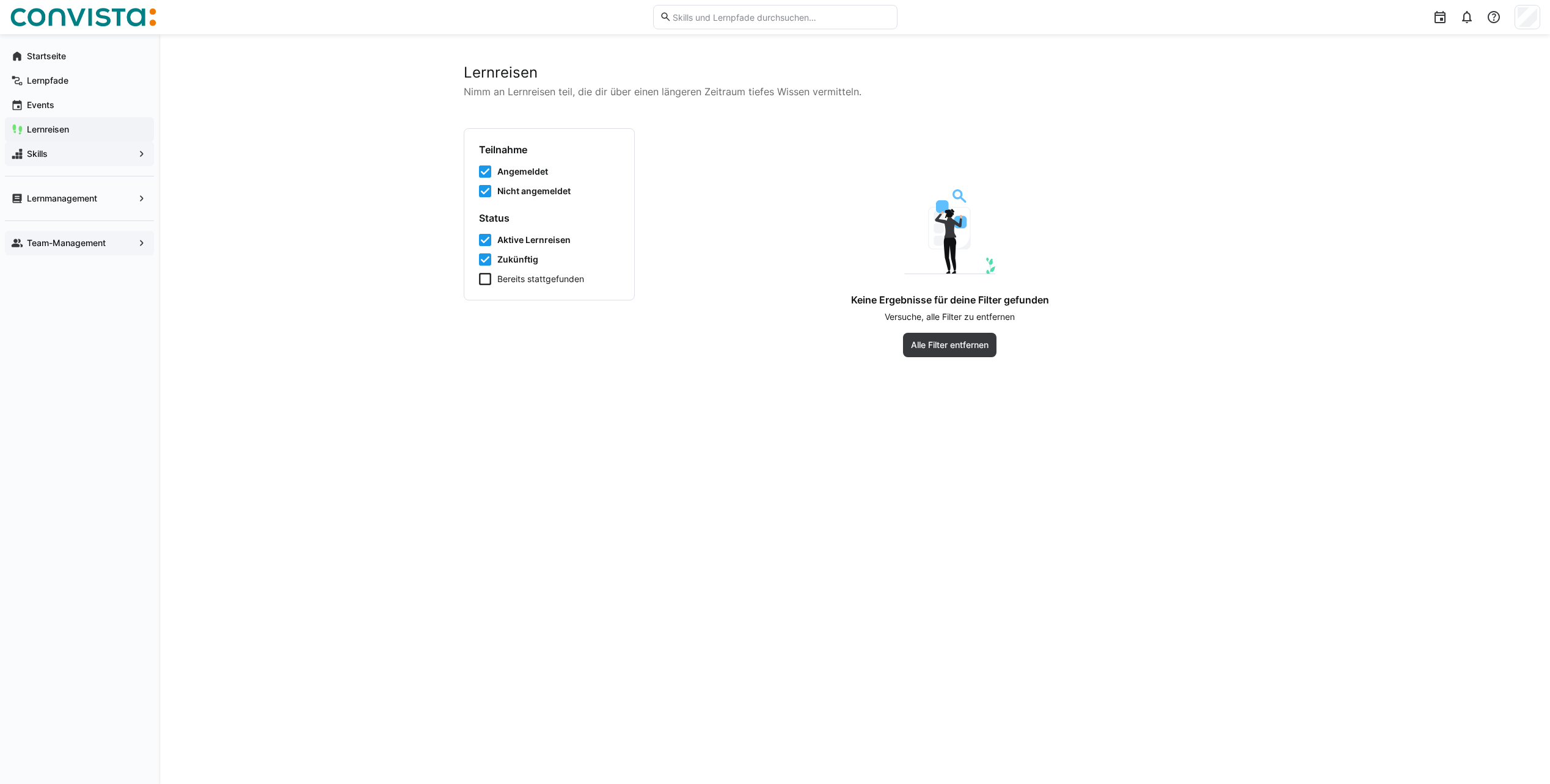
click at [806, 96] on p "Nimm an Lernreisen teil, die dir über einen längeren Zeitraum tiefes Wissen ver…" at bounding box center [855, 91] width 782 height 15
click at [945, 218] on img at bounding box center [949, 231] width 91 height 85
click at [908, 337] on span "Alle Filter entfernen" at bounding box center [950, 345] width 94 height 24
click at [908, 337] on span "Zurück zum Dashboard" at bounding box center [949, 345] width 111 height 24
